Goal: Information Seeking & Learning: Learn about a topic

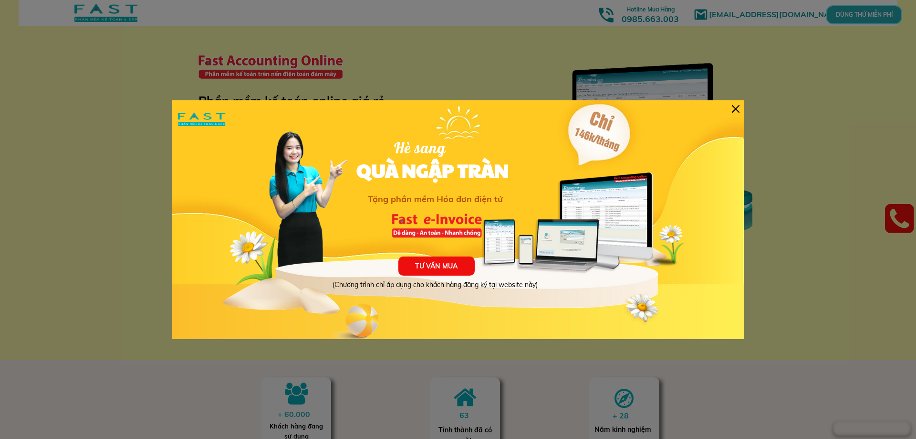
click at [738, 109] on div at bounding box center [736, 109] width 8 height 8
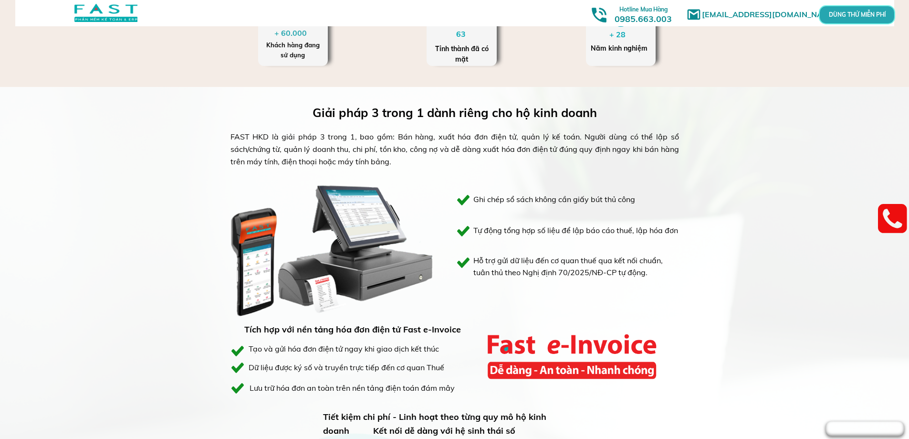
scroll to position [382, 0]
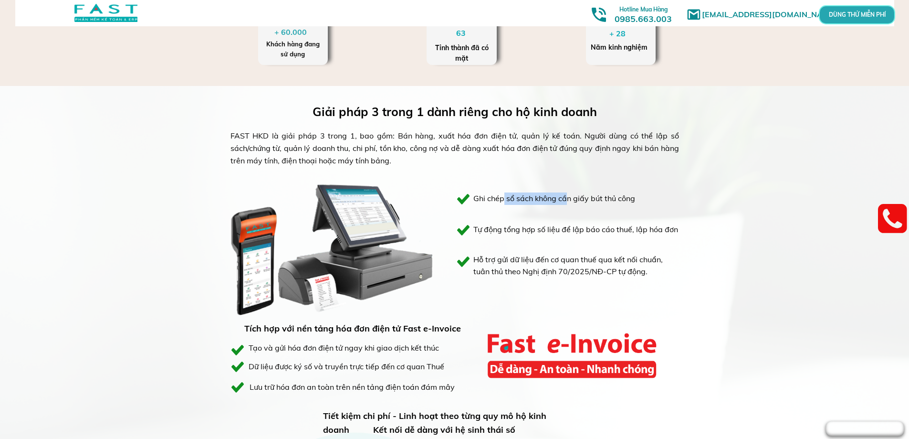
drag, startPoint x: 503, startPoint y: 197, endPoint x: 573, endPoint y: 196, distance: 69.2
click at [573, 196] on h3 "Ghi chép sổ sách không cần giấy bút thủ công" at bounding box center [571, 198] width 196 height 12
drag, startPoint x: 286, startPoint y: 138, endPoint x: 360, endPoint y: 141, distance: 74.0
click at [353, 141] on div "FAST HKD là giải pháp 3 trong 1, bao gồm: Bán hàng, xuất hóa đơn điện tử, quản …" at bounding box center [454, 148] width 449 height 37
drag, startPoint x: 456, startPoint y: 138, endPoint x: 531, endPoint y: 138, distance: 75.4
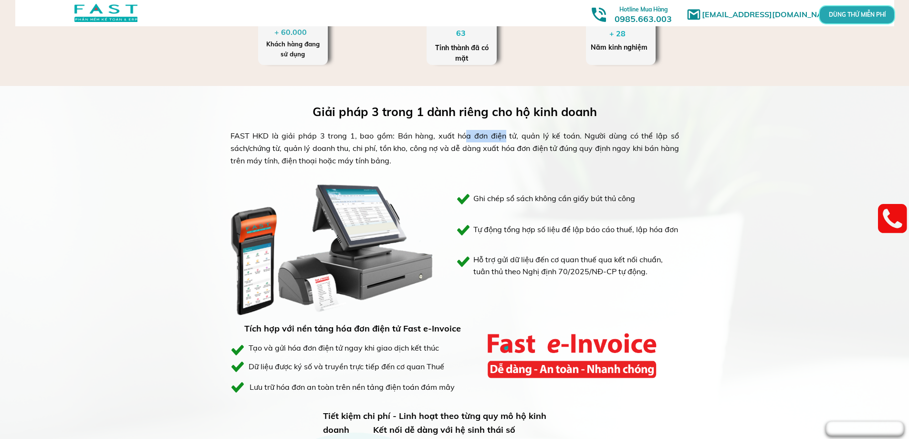
click at [504, 138] on div "FAST HKD là giải pháp 3 trong 1, bao gồm: Bán hàng, xuất hóa đơn điện tử, quản …" at bounding box center [454, 148] width 449 height 37
click at [635, 136] on div "FAST HKD là giải pháp 3 trong 1, bao gồm: Bán hàng, xuất hóa đơn điện tử, quản …" at bounding box center [454, 148] width 449 height 37
drag, startPoint x: 339, startPoint y: 145, endPoint x: 387, endPoint y: 155, distance: 48.8
click at [380, 146] on div "FAST HKD là giải pháp 3 trong 1, bao gồm: Bán hàng, xuất hóa đơn điện tử, quản …" at bounding box center [454, 148] width 449 height 37
drag, startPoint x: 495, startPoint y: 226, endPoint x: 638, endPoint y: 230, distance: 142.3
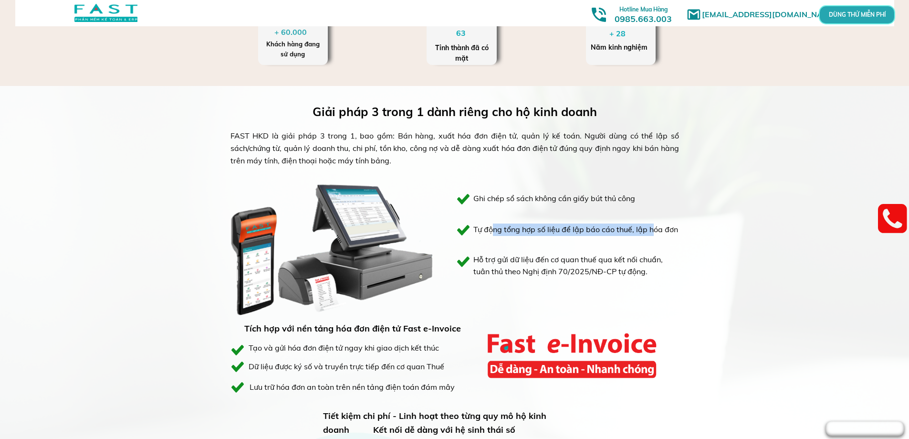
click at [653, 230] on h3 "Tự động tổng hợp số liệu để lập báo cáo thuế, lập hóa đơn" at bounding box center [575, 229] width 205 height 12
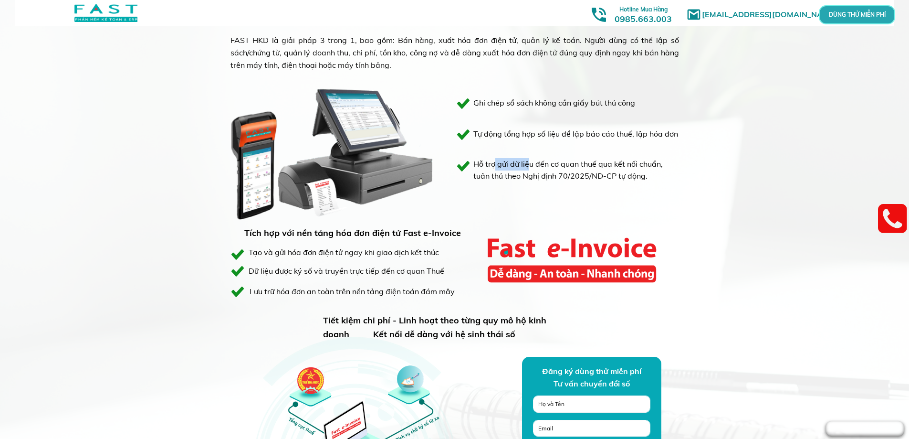
drag, startPoint x: 495, startPoint y: 166, endPoint x: 535, endPoint y: 164, distance: 40.6
click at [529, 164] on h3 "Hỗ trợ gửi dữ liệu đến cơ quan thuế qua kết nối chuẩn, tuân thủ theo Nghị định …" at bounding box center [575, 170] width 205 height 24
drag, startPoint x: 609, startPoint y: 164, endPoint x: 524, endPoint y: 176, distance: 85.4
click at [623, 164] on h3 "Hỗ trợ gửi dữ liệu đến cơ quan thuế qua kết nối chuẩn, tuân thủ theo Nghị định …" at bounding box center [575, 170] width 205 height 24
drag, startPoint x: 510, startPoint y: 176, endPoint x: 565, endPoint y: 176, distance: 55.8
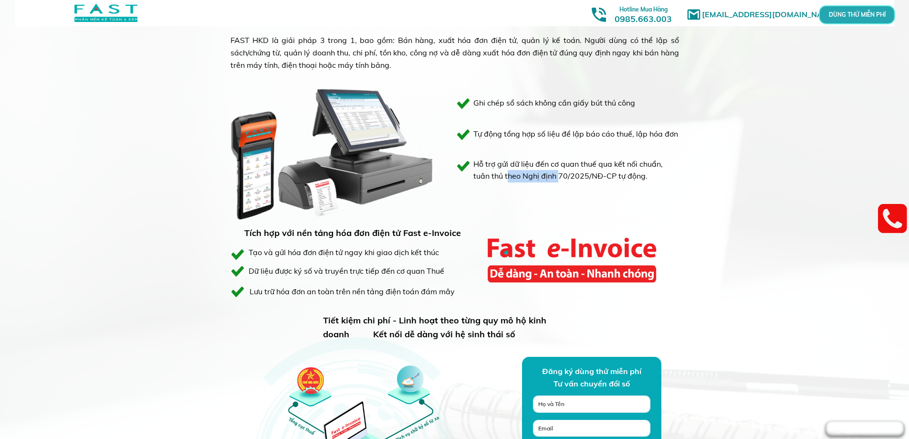
click at [565, 176] on h3 "Hỗ trợ gửi dữ liệu đến cơ quan thuế qua kết nối chuẩn, tuân thủ theo Nghị định …" at bounding box center [575, 170] width 205 height 24
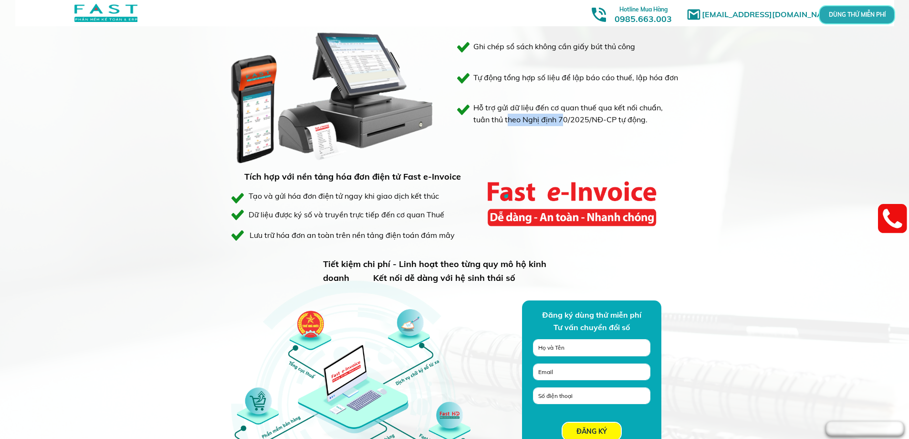
scroll to position [573, 0]
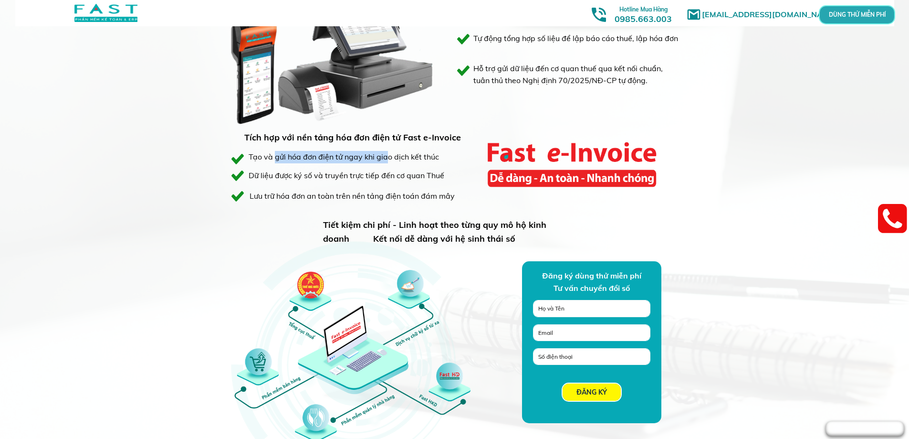
drag, startPoint x: 326, startPoint y: 156, endPoint x: 384, endPoint y: 157, distance: 57.7
click at [386, 156] on div "Tạo và gửi hóa đơn điện tử ngay khi giao dịch kết thúc" at bounding box center [344, 157] width 191 height 12
drag, startPoint x: 293, startPoint y: 176, endPoint x: 304, endPoint y: 187, distance: 14.8
click at [316, 180] on div "Dữ liệu được ký số và truyền trực tiếp đến cơ quan Thuế" at bounding box center [363, 175] width 228 height 12
drag, startPoint x: 317, startPoint y: 193, endPoint x: 377, endPoint y: 189, distance: 59.3
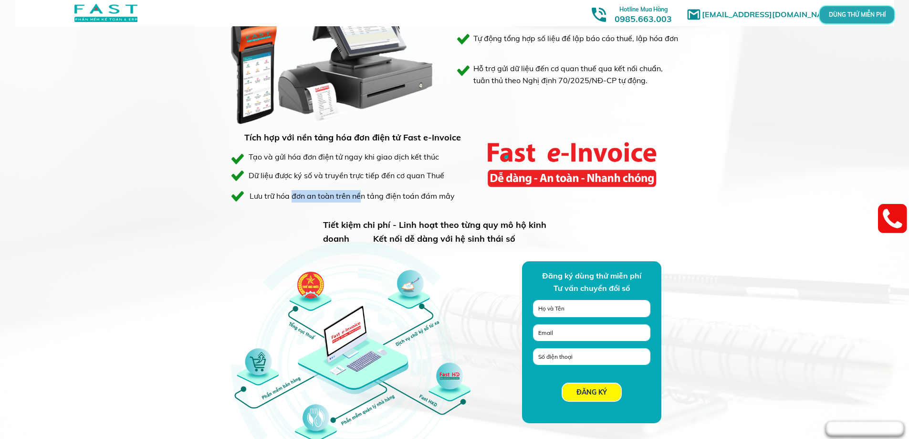
click at [373, 190] on div "Lưu trữ hóa đơn an toàn trên nền tảng điện toán đám mây" at bounding box center [354, 196] width 208 height 12
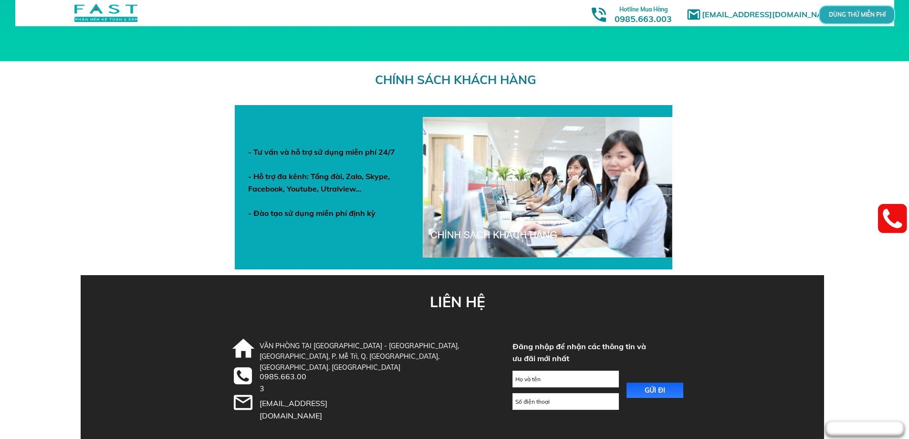
scroll to position [3299, 0]
